Goal: Information Seeking & Learning: Learn about a topic

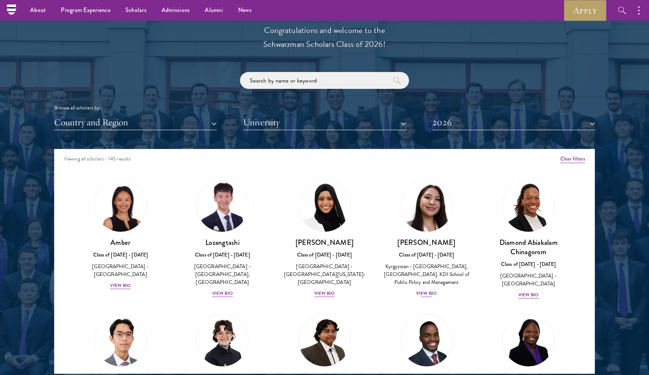
scroll to position [814, 0]
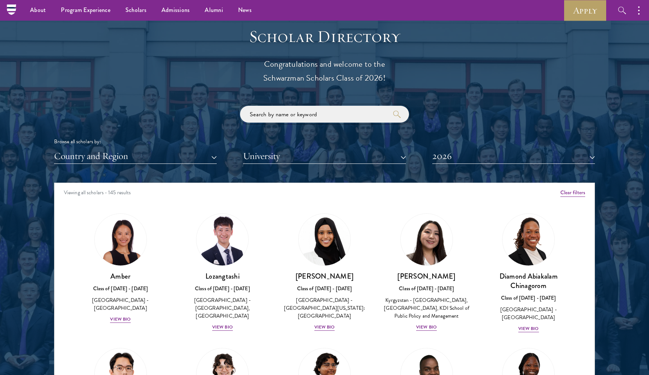
click at [340, 115] on input "search" at bounding box center [324, 114] width 169 height 17
click at [118, 151] on button "Country and Region" at bounding box center [135, 156] width 163 height 15
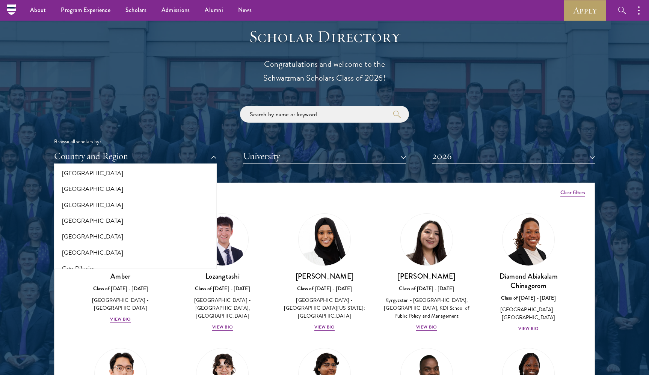
scroll to position [253, 0]
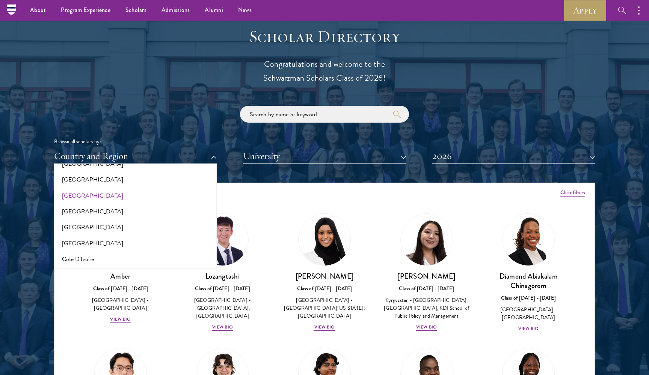
click at [84, 193] on button "[GEOGRAPHIC_DATA]" at bounding box center [135, 196] width 158 height 16
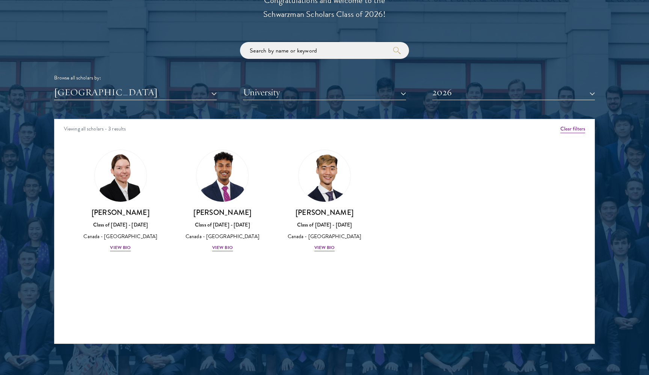
scroll to position [878, 0]
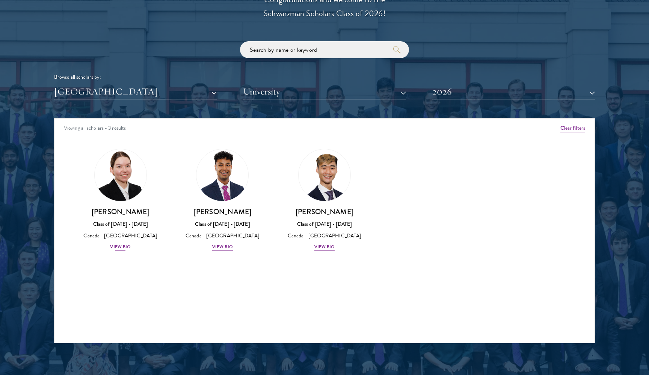
click at [132, 179] on img at bounding box center [120, 175] width 57 height 57
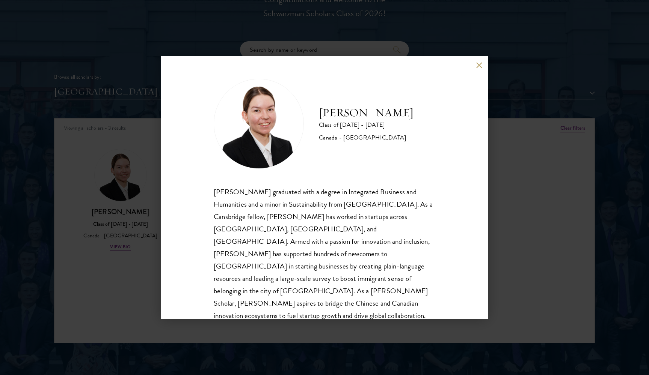
click at [163, 233] on div "[PERSON_NAME] Class of [DATE] - [DATE] [GEOGRAPHIC_DATA] - [GEOGRAPHIC_DATA] [P…" at bounding box center [324, 187] width 327 height 263
click at [478, 62] on button at bounding box center [479, 65] width 6 height 6
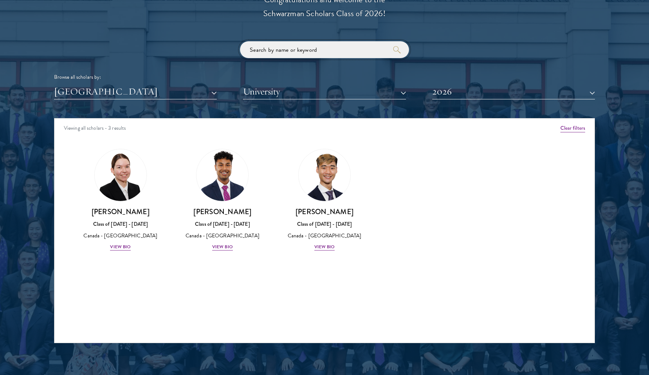
click at [352, 48] on input "search" at bounding box center [324, 49] width 169 height 17
type input "j"
click at [190, 92] on button "[GEOGRAPHIC_DATA]" at bounding box center [135, 91] width 163 height 15
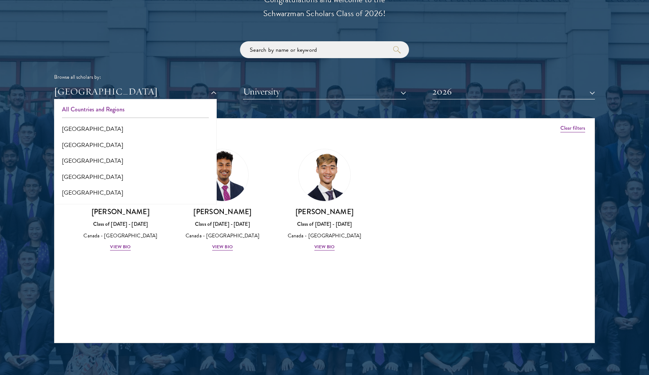
scroll to position [-1, 0]
click at [130, 111] on button "All Countries and Regions" at bounding box center [135, 110] width 158 height 16
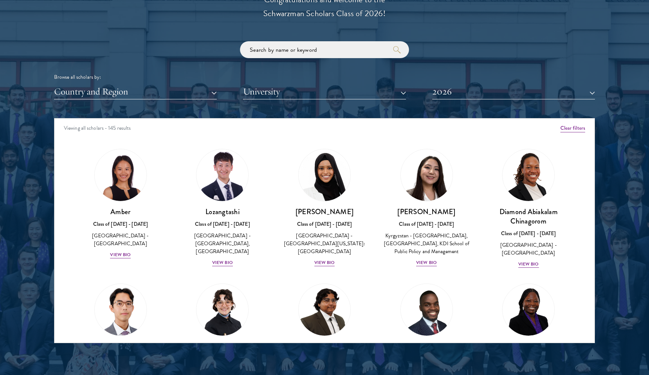
click at [299, 87] on button "University" at bounding box center [324, 91] width 163 height 15
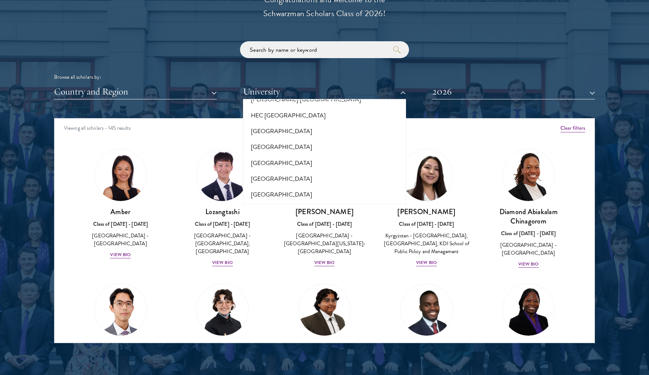
scroll to position [1811, 0]
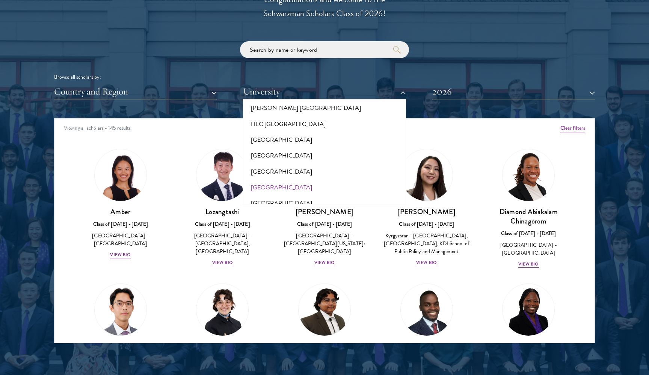
click at [289, 180] on button "[GEOGRAPHIC_DATA]" at bounding box center [324, 188] width 158 height 16
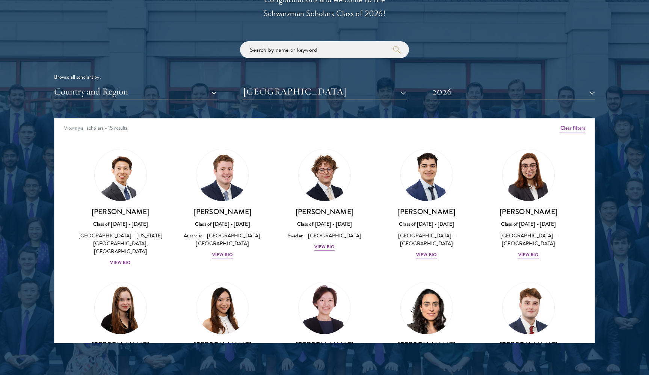
scroll to position [24, 0]
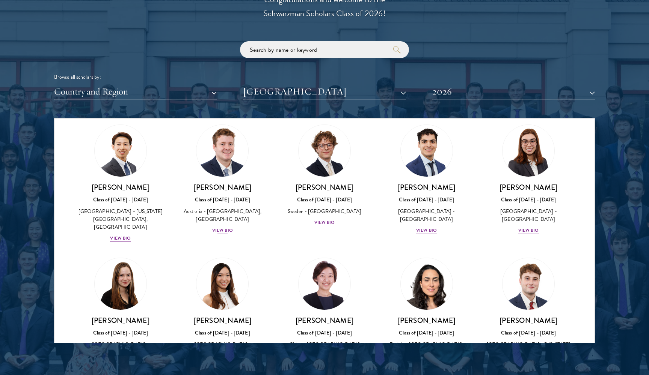
click at [227, 228] on div "View Bio" at bounding box center [222, 230] width 21 height 7
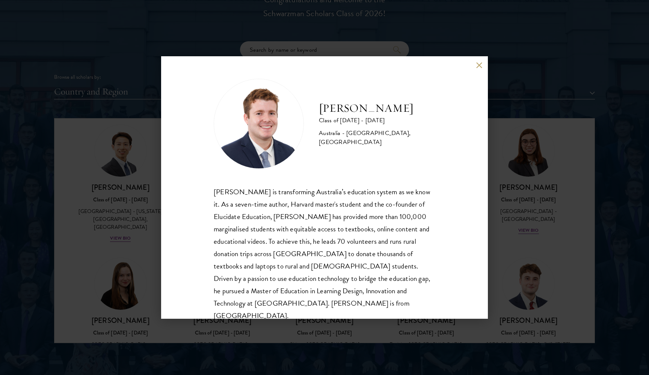
click at [156, 235] on div "[PERSON_NAME] Class of [DATE] - [DATE] [GEOGRAPHIC_DATA] - [GEOGRAPHIC_DATA], […" at bounding box center [324, 187] width 649 height 375
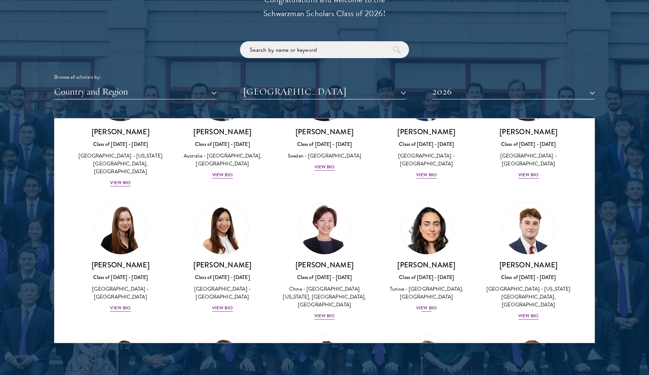
scroll to position [81, 0]
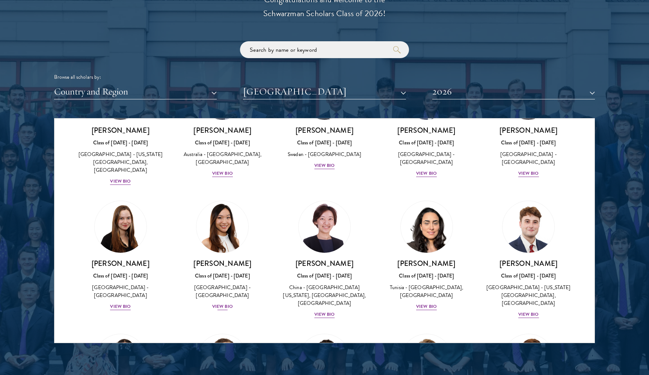
click at [226, 299] on div "[PERSON_NAME] Class of [DATE] - [DATE] [GEOGRAPHIC_DATA] - [GEOGRAPHIC_DATA] Vi…" at bounding box center [222, 285] width 87 height 52
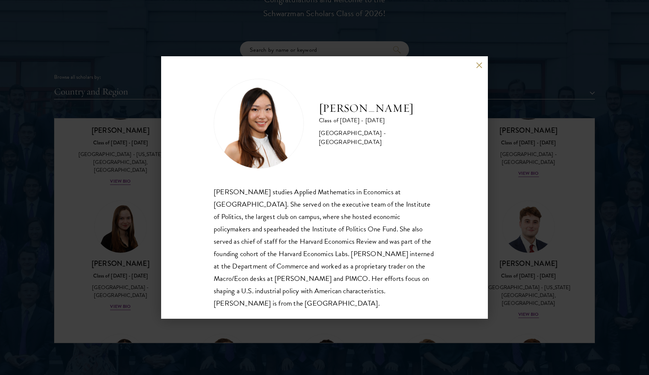
click at [229, 313] on div "[PERSON_NAME] Class of [DATE] - [DATE] [GEOGRAPHIC_DATA] - [GEOGRAPHIC_DATA] [P…" at bounding box center [324, 187] width 327 height 263
click at [480, 64] on button at bounding box center [479, 65] width 6 height 6
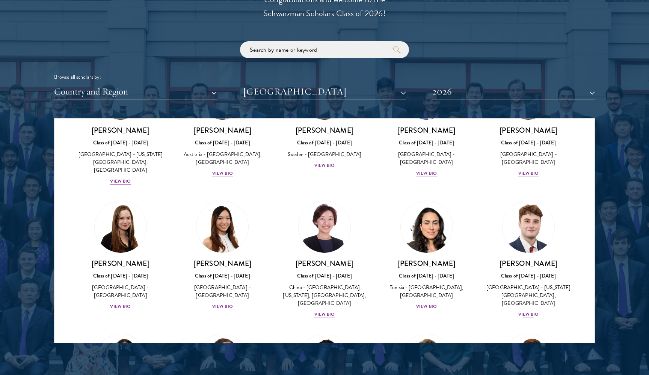
click at [529, 245] on img at bounding box center [528, 227] width 57 height 57
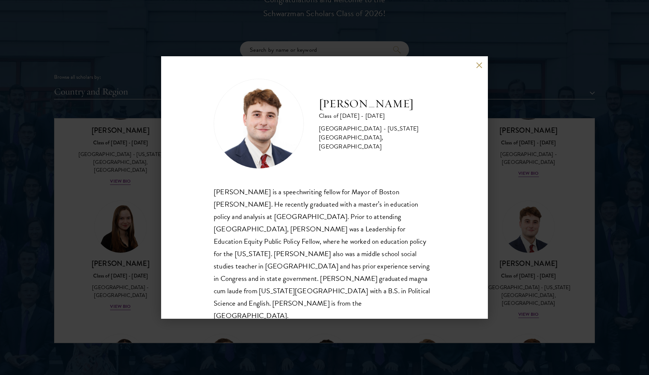
click at [480, 261] on div "[PERSON_NAME] Class of [DATE] - [DATE] [GEOGRAPHIC_DATA] - [US_STATE][GEOGRAPHI…" at bounding box center [324, 187] width 327 height 263
click at [479, 63] on button at bounding box center [479, 65] width 6 height 6
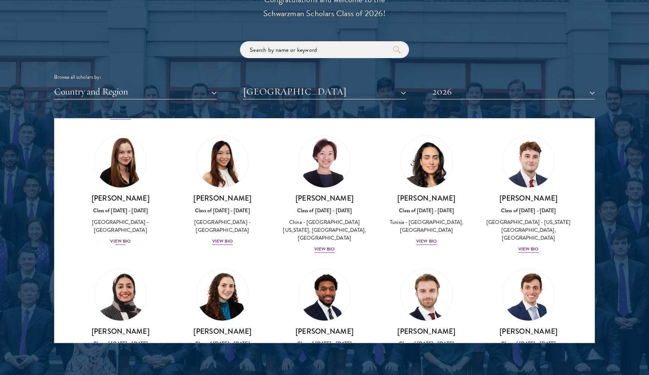
scroll to position [155, 0]
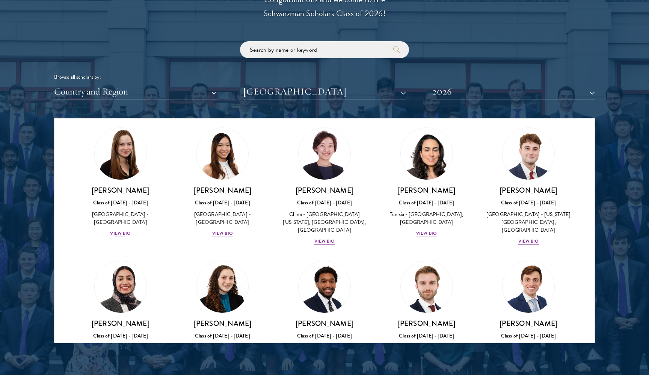
click at [121, 163] on img at bounding box center [120, 153] width 57 height 57
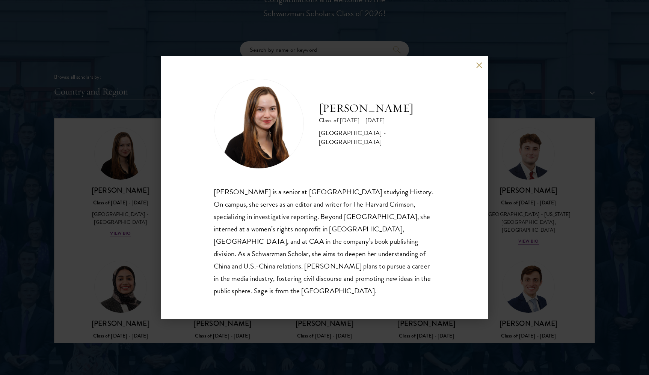
click at [116, 171] on div "[PERSON_NAME] Class of [DATE] - [DATE] [GEOGRAPHIC_DATA] - [GEOGRAPHIC_DATA] [P…" at bounding box center [324, 187] width 649 height 375
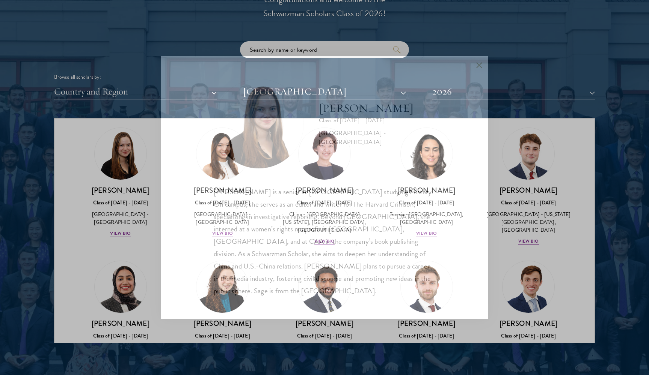
click at [143, 199] on div "[PERSON_NAME] Class of [DATE] - [DATE] [GEOGRAPHIC_DATA] - [GEOGRAPHIC_DATA] [P…" at bounding box center [324, 187] width 649 height 375
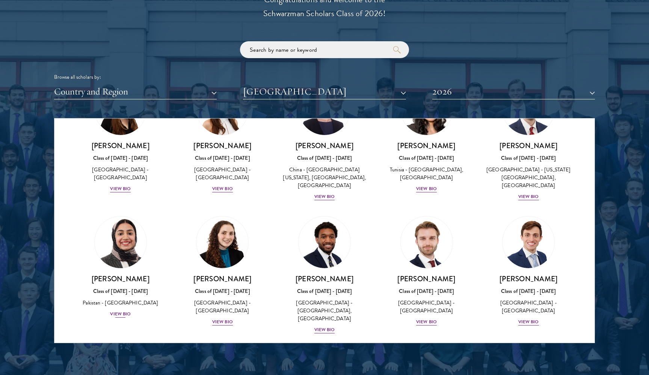
scroll to position [199, 0]
click at [110, 232] on img at bounding box center [120, 242] width 57 height 57
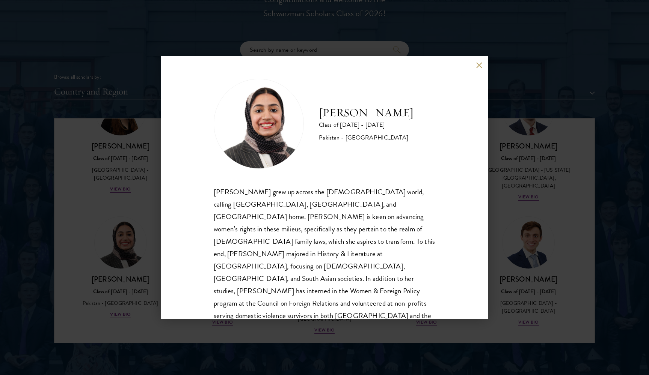
click at [112, 230] on div "[PERSON_NAME] Class of [DATE] - [DATE] [GEOGRAPHIC_DATA] - [GEOGRAPHIC_DATA] [P…" at bounding box center [324, 187] width 649 height 375
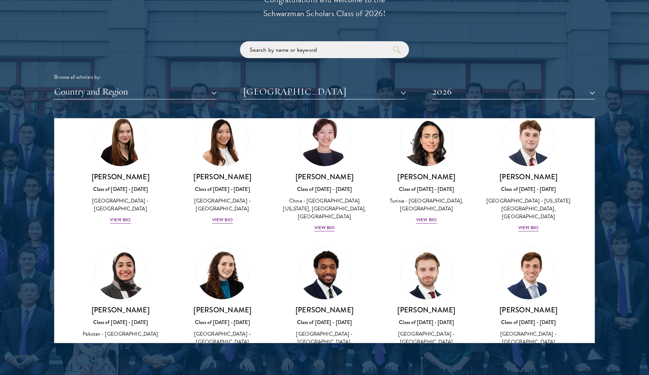
scroll to position [153, 0]
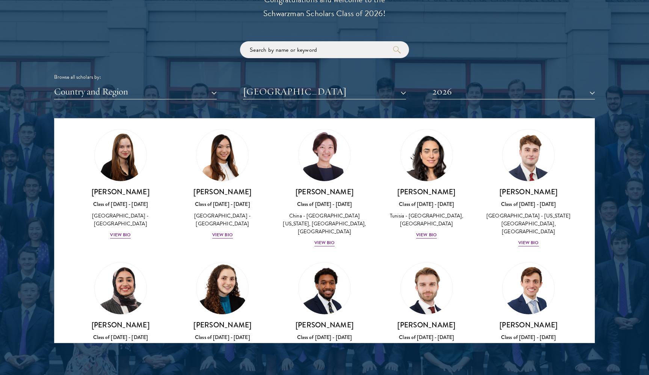
click at [218, 280] on img at bounding box center [222, 288] width 57 height 57
